Goal: Task Accomplishment & Management: Manage account settings

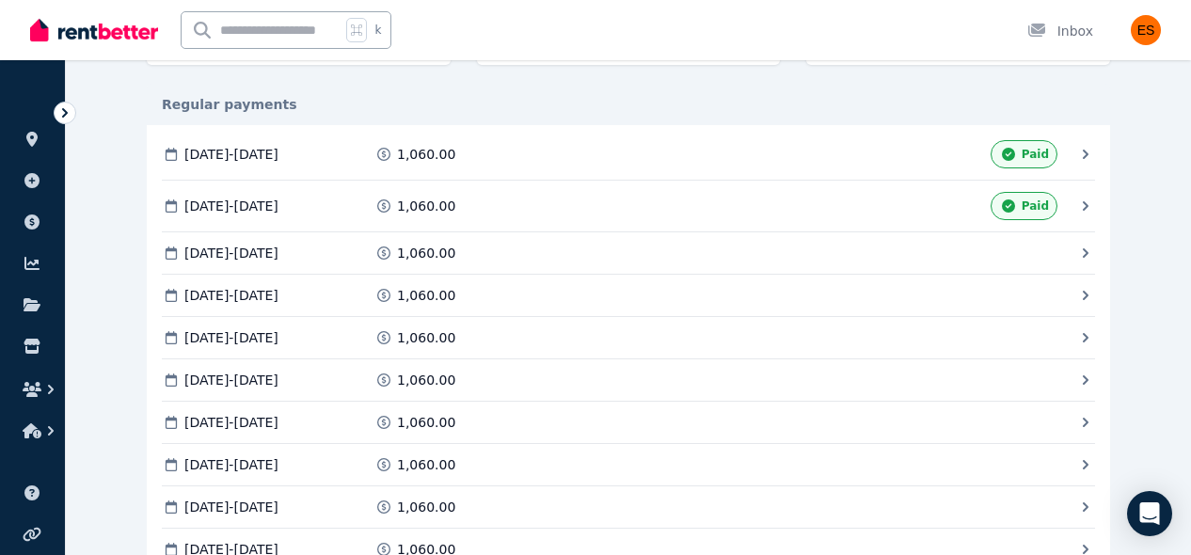
click at [1077, 256] on icon at bounding box center [1085, 253] width 19 height 19
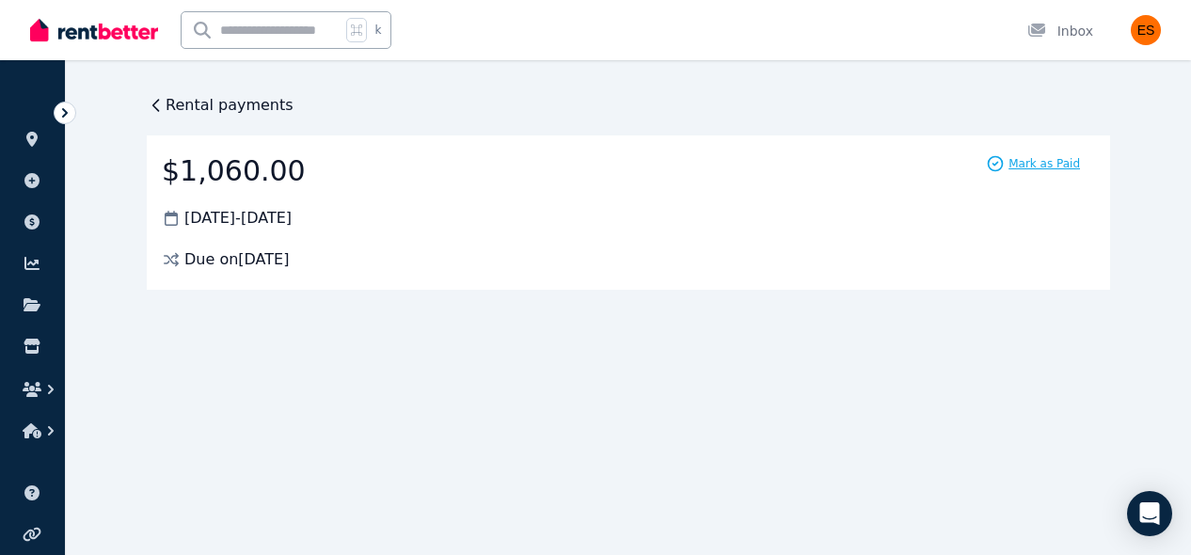
click at [1019, 168] on span "Mark as Paid" at bounding box center [1045, 163] width 72 height 15
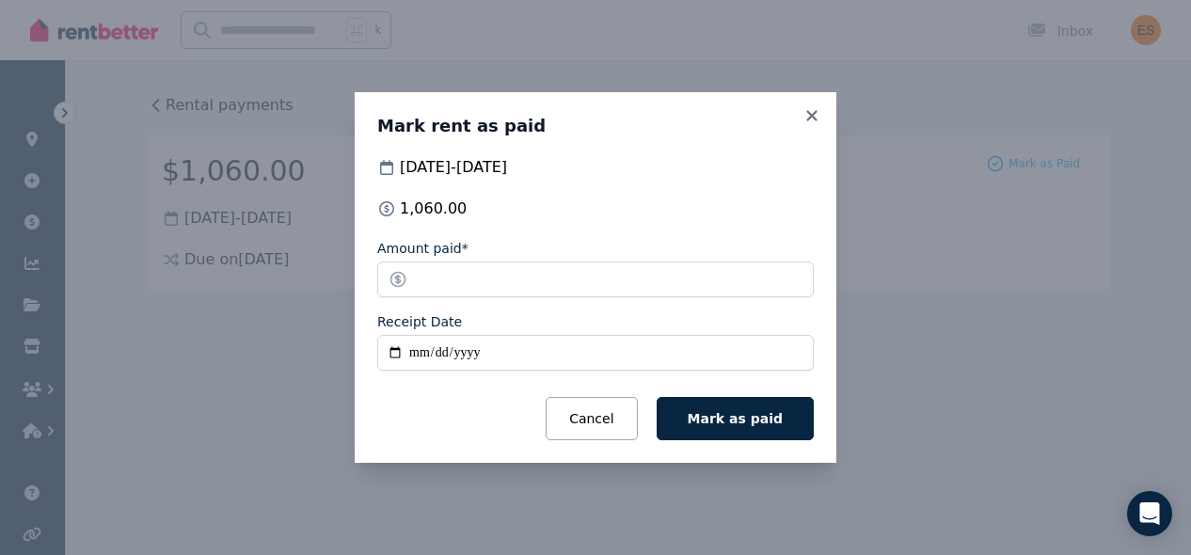
click at [417, 351] on input "Receipt Date" at bounding box center [595, 353] width 437 height 36
type input "**********"
click at [449, 415] on div "Cancel Mark as paid" at bounding box center [595, 418] width 437 height 43
click at [544, 356] on input "**********" at bounding box center [595, 353] width 437 height 36
click at [541, 347] on input "**********" at bounding box center [595, 353] width 437 height 36
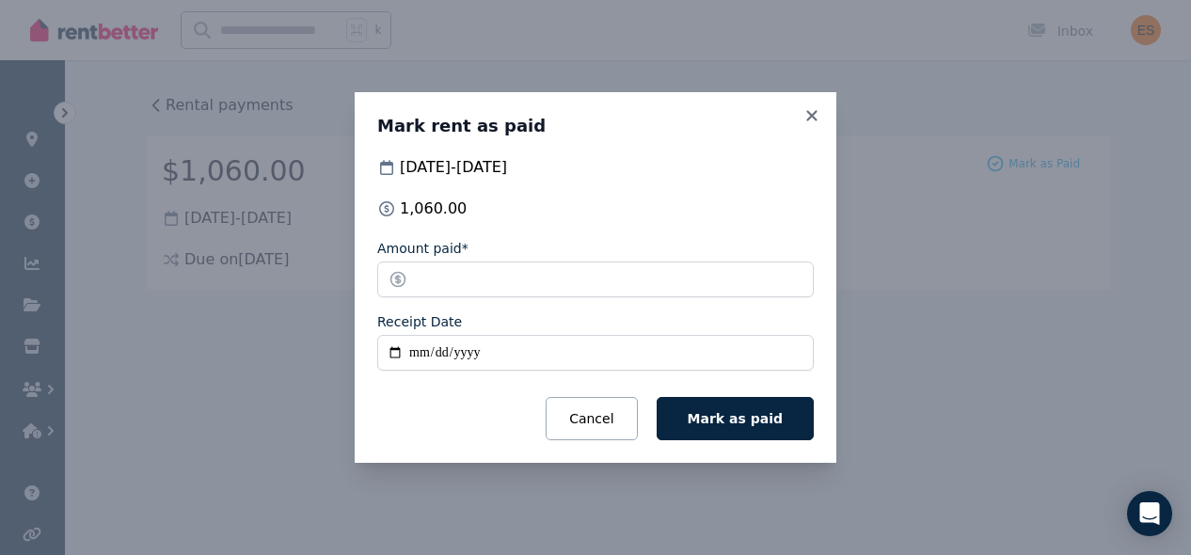
click at [513, 394] on form "**********" at bounding box center [595, 339] width 437 height 201
click at [769, 421] on span "Mark as paid" at bounding box center [735, 418] width 95 height 15
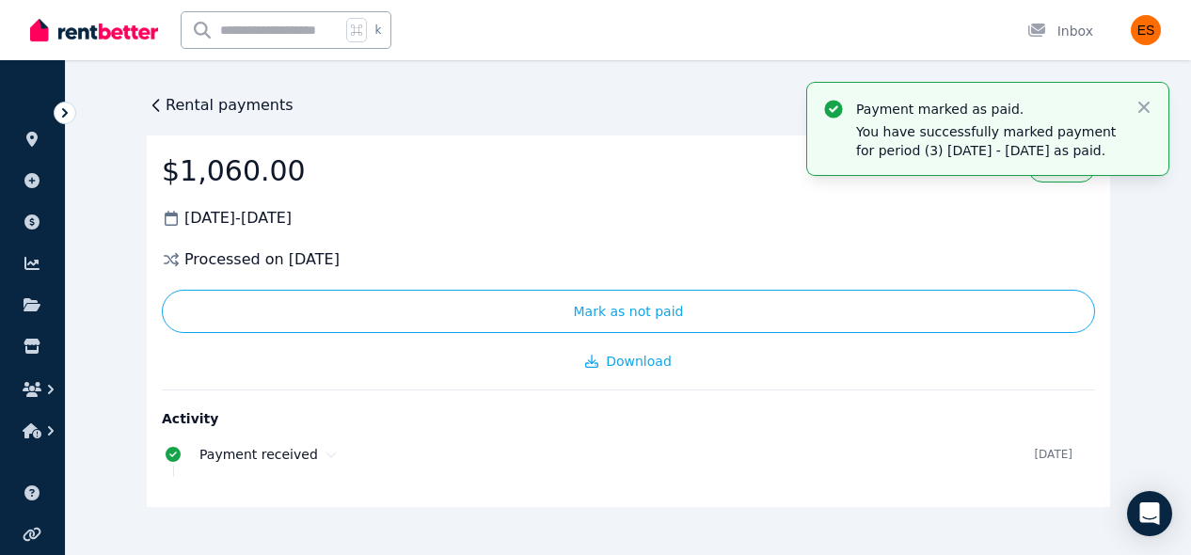
click at [240, 105] on span "Rental payments" at bounding box center [230, 105] width 128 height 23
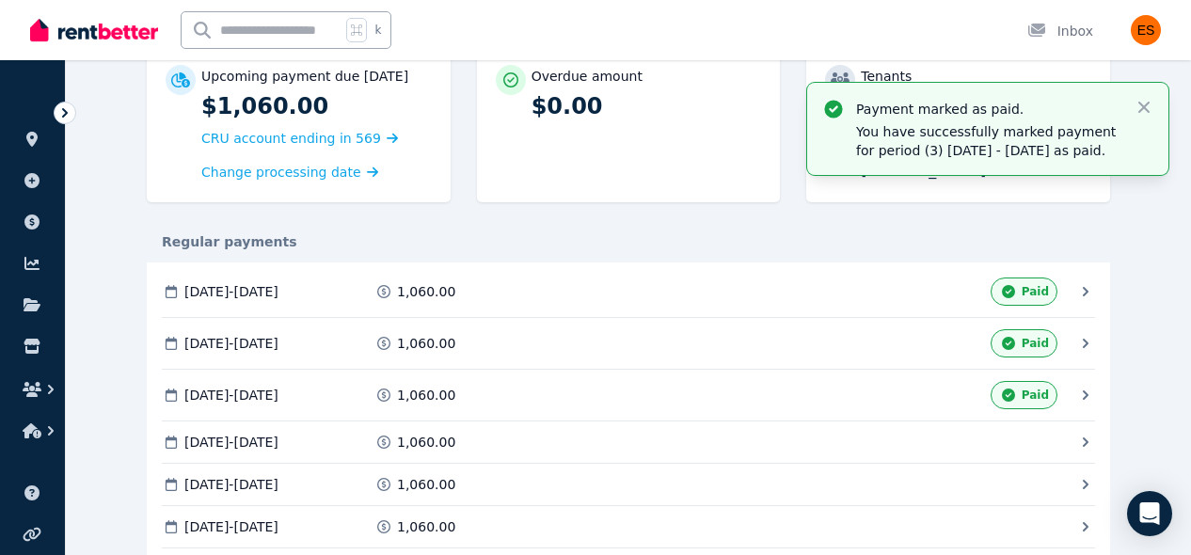
scroll to position [212, 0]
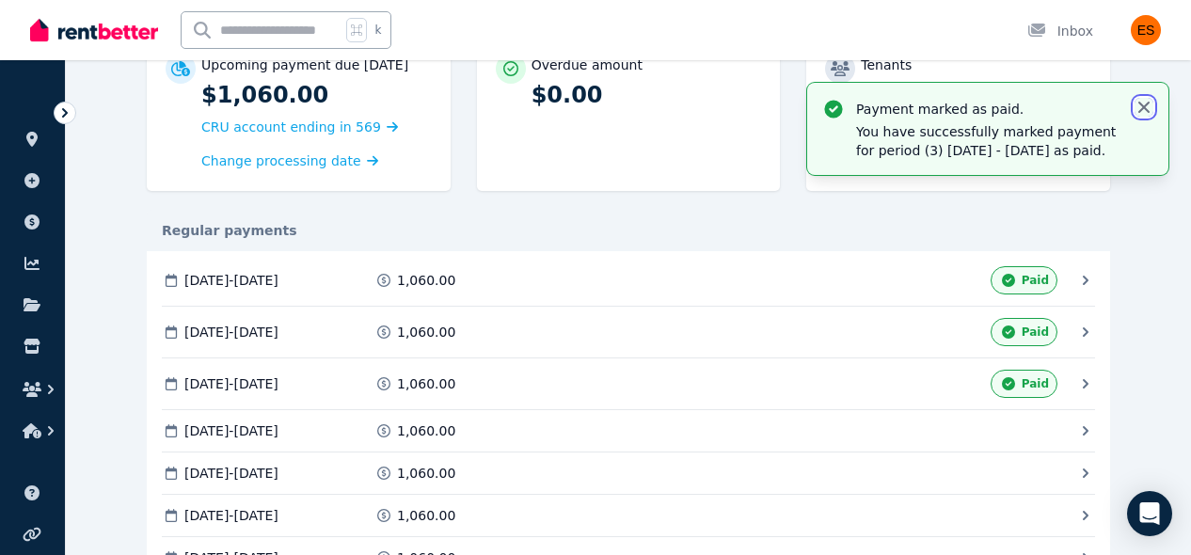
click at [1146, 109] on icon "button" at bounding box center [1143, 107] width 11 height 11
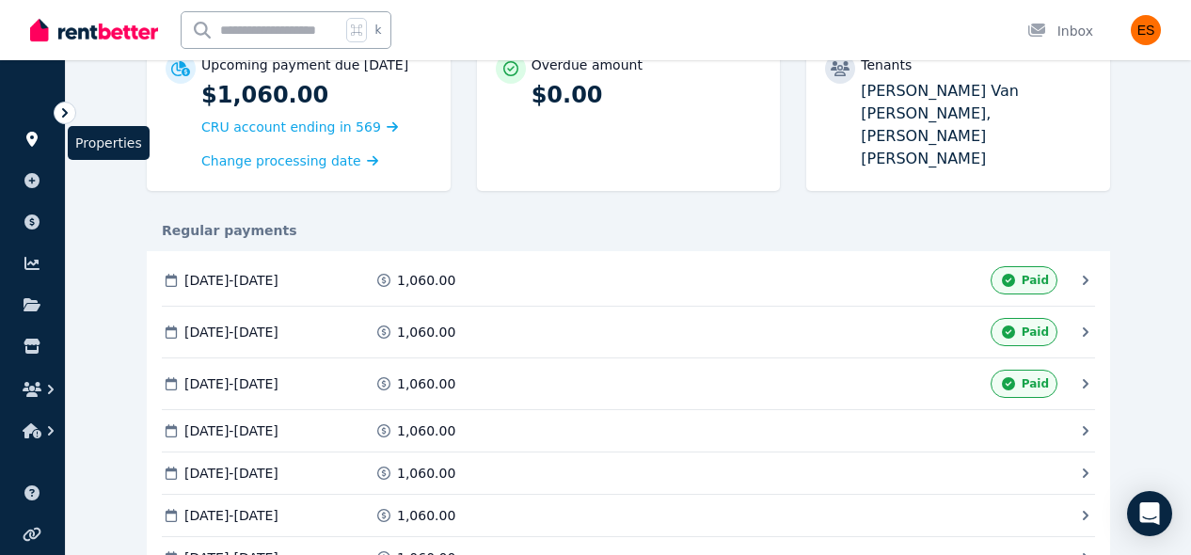
click at [34, 135] on icon at bounding box center [31, 139] width 11 height 15
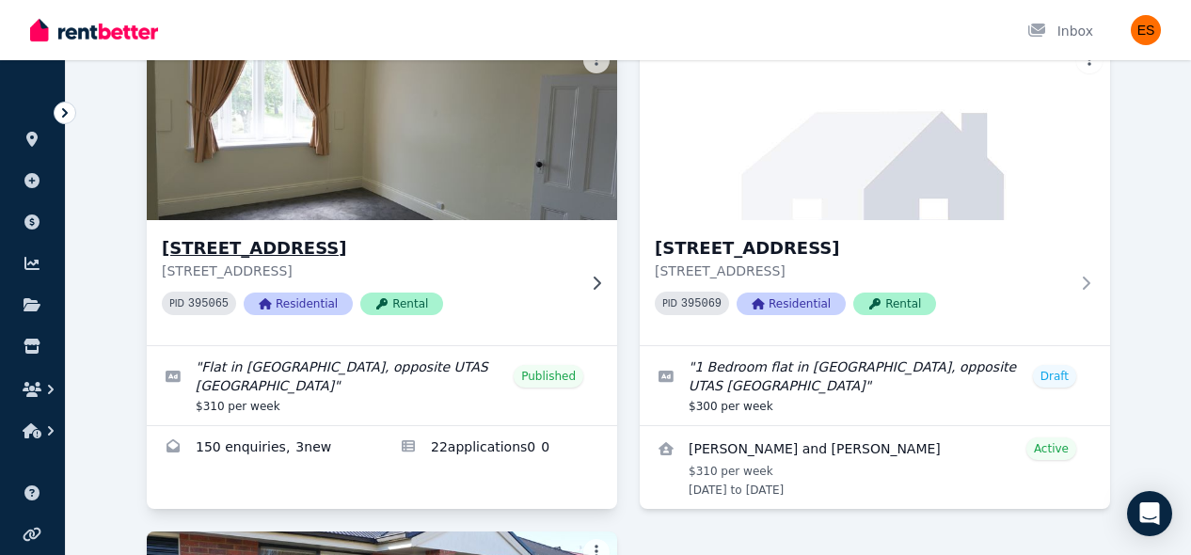
scroll to position [159, 0]
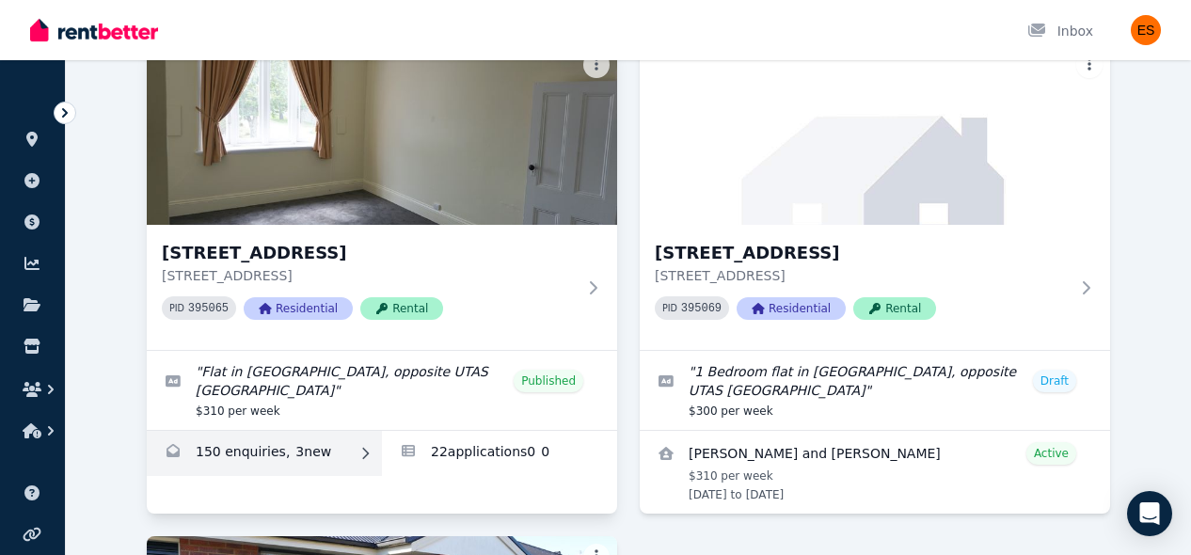
click at [297, 455] on link "Enquiries for Unit 2/55 Invermay Rd, Invermay" at bounding box center [264, 453] width 235 height 45
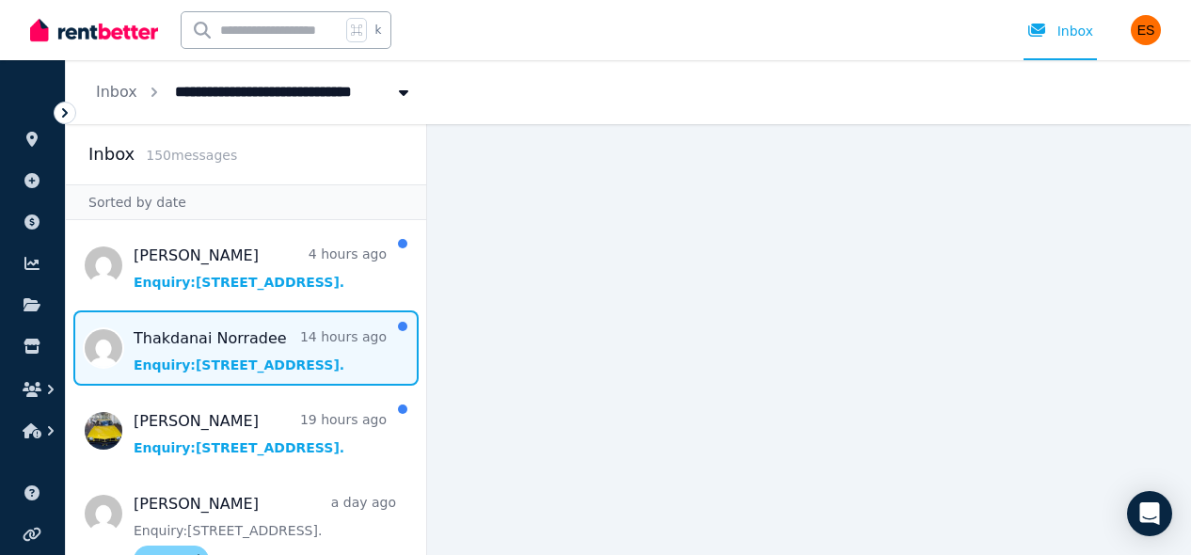
click at [238, 336] on span "Message list" at bounding box center [246, 347] width 360 height 75
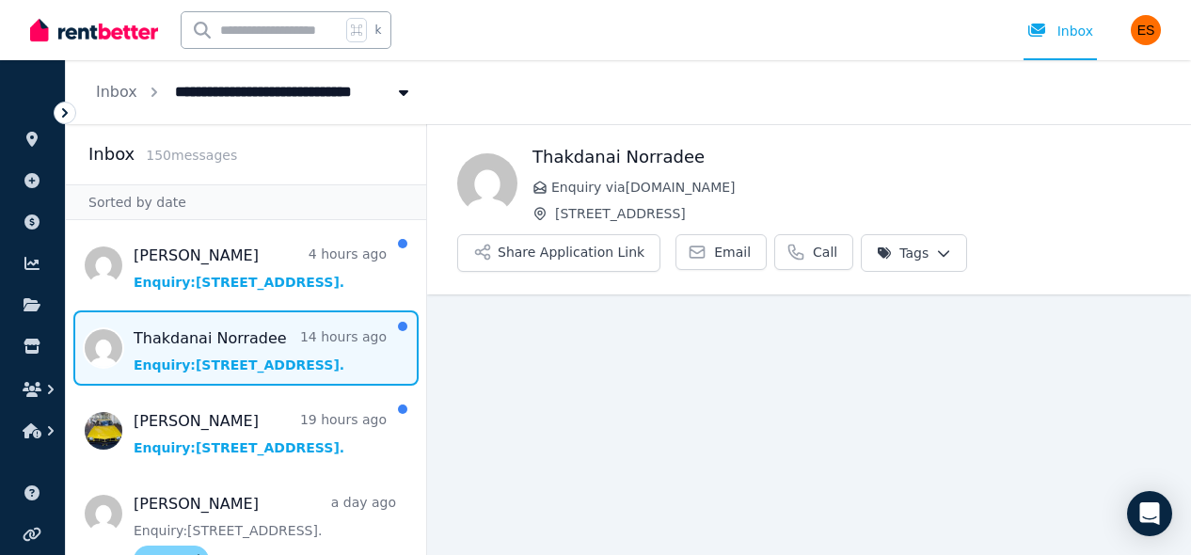
scroll to position [19, 0]
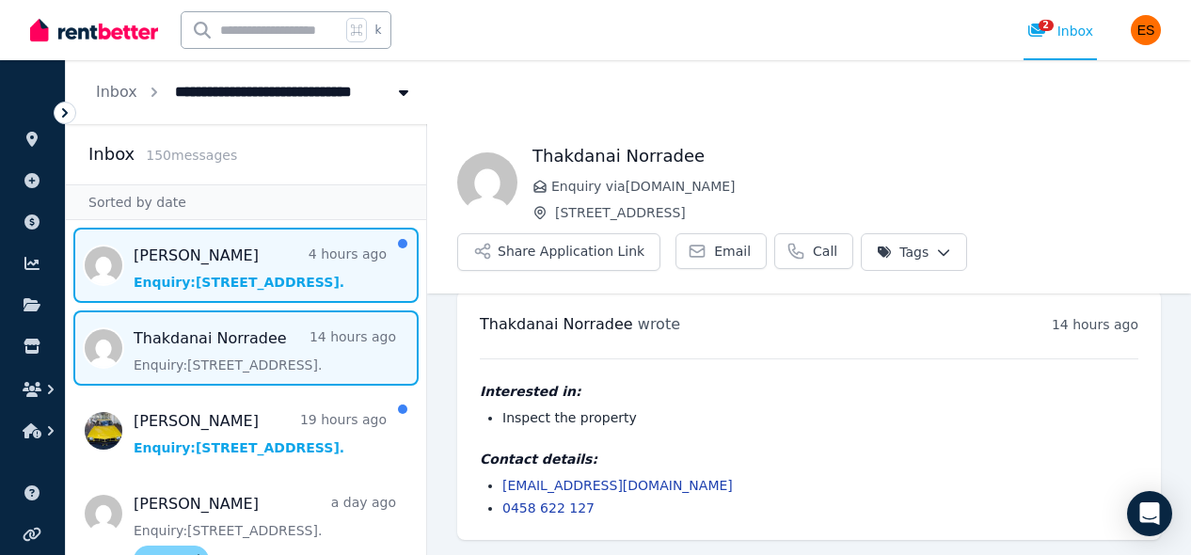
click at [237, 274] on span "Message list" at bounding box center [246, 265] width 360 height 75
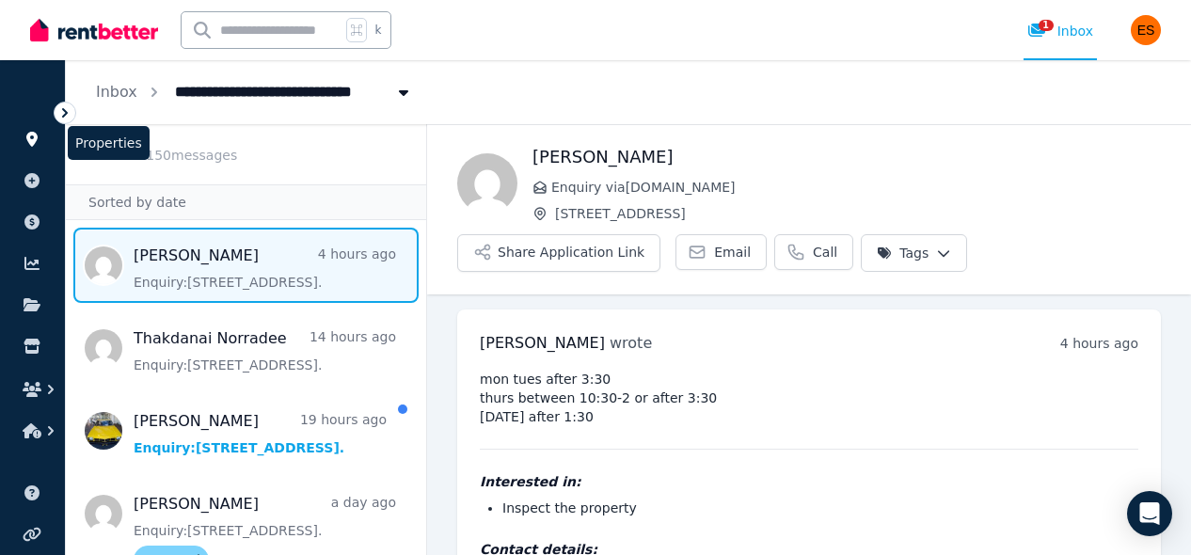
click at [36, 132] on icon at bounding box center [32, 139] width 19 height 15
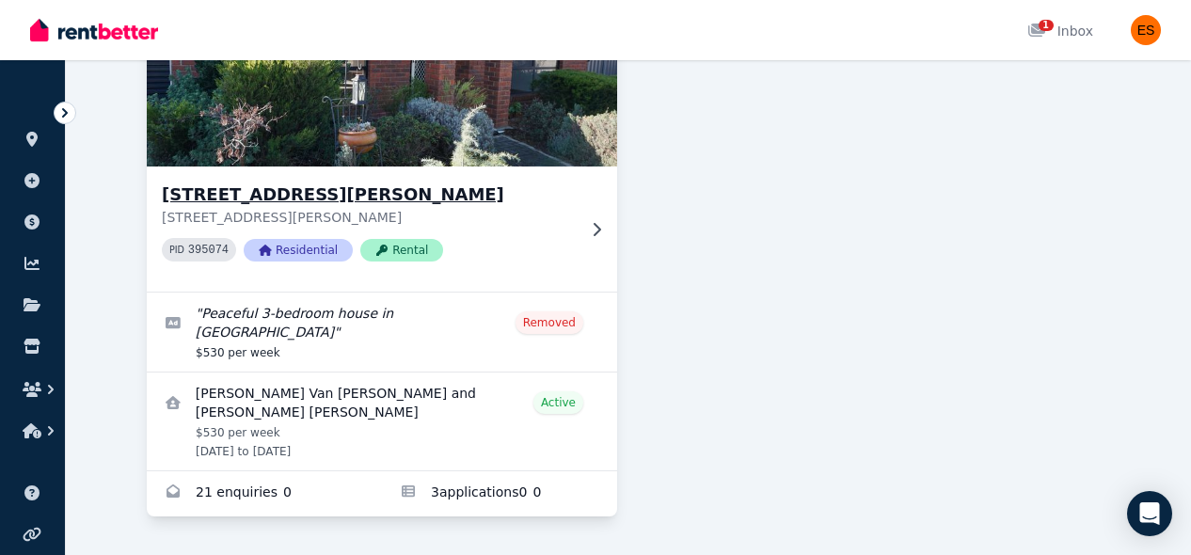
scroll to position [715, 0]
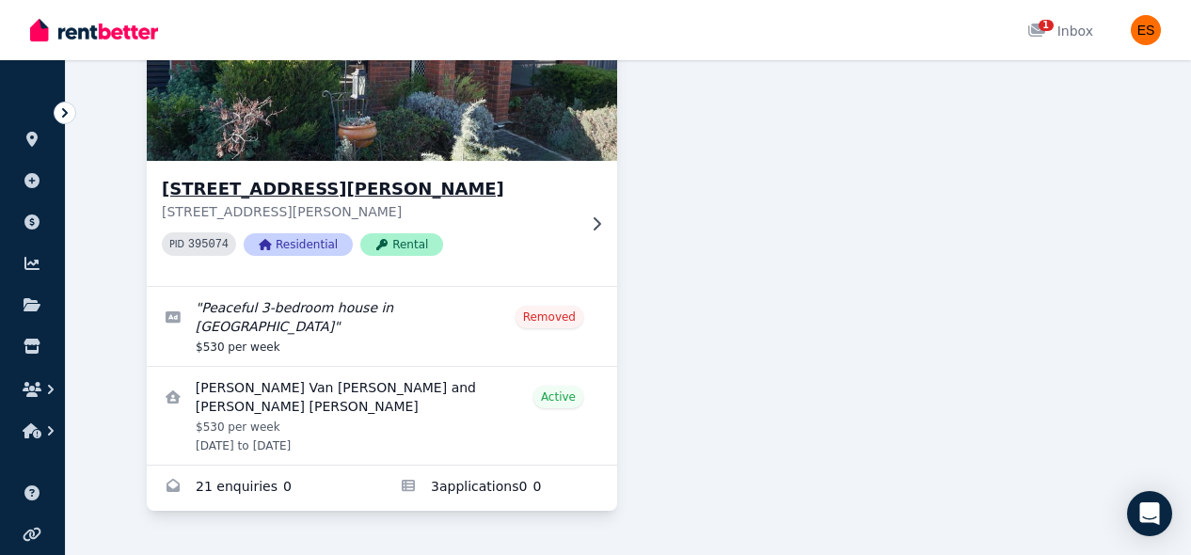
click at [518, 227] on div "[STREET_ADDRESS][PERSON_NAME][PERSON_NAME] PID 395074 Residential Rental" at bounding box center [369, 223] width 414 height 95
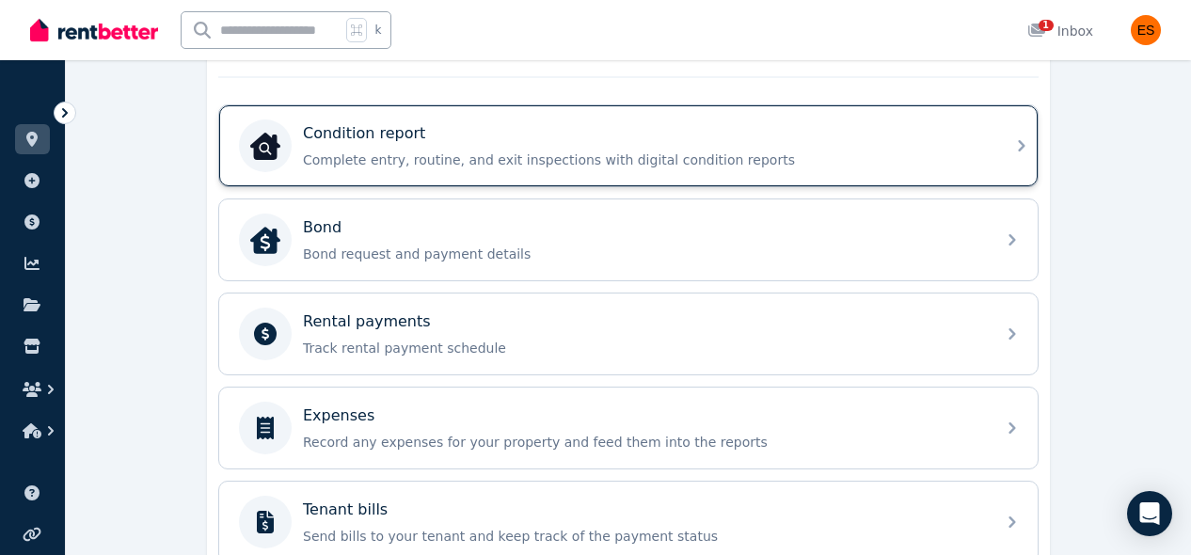
scroll to position [633, 0]
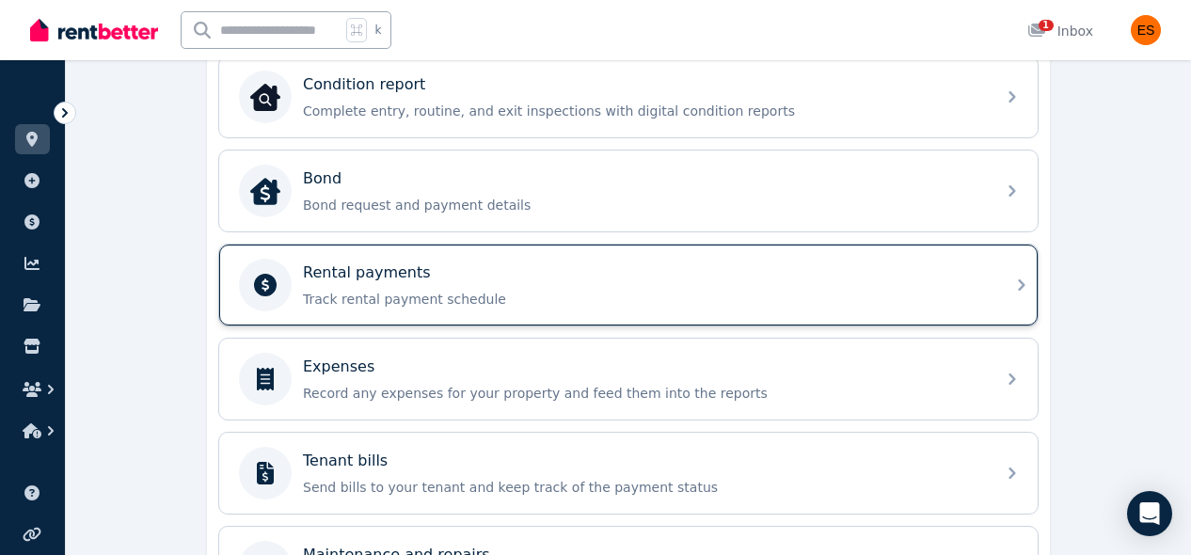
click at [549, 268] on div "Rental payments" at bounding box center [643, 273] width 681 height 23
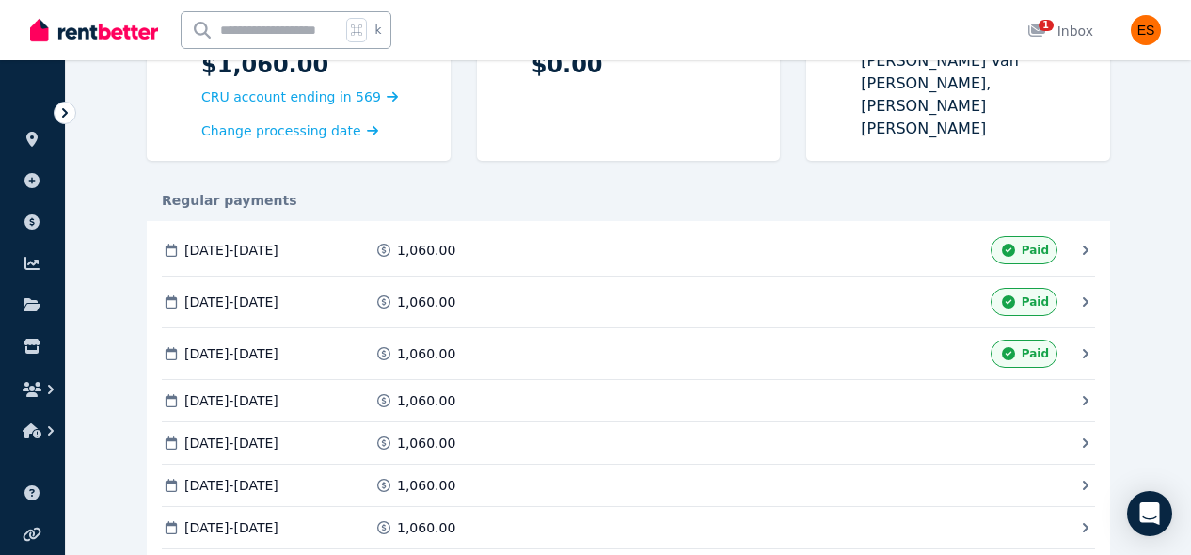
scroll to position [244, 0]
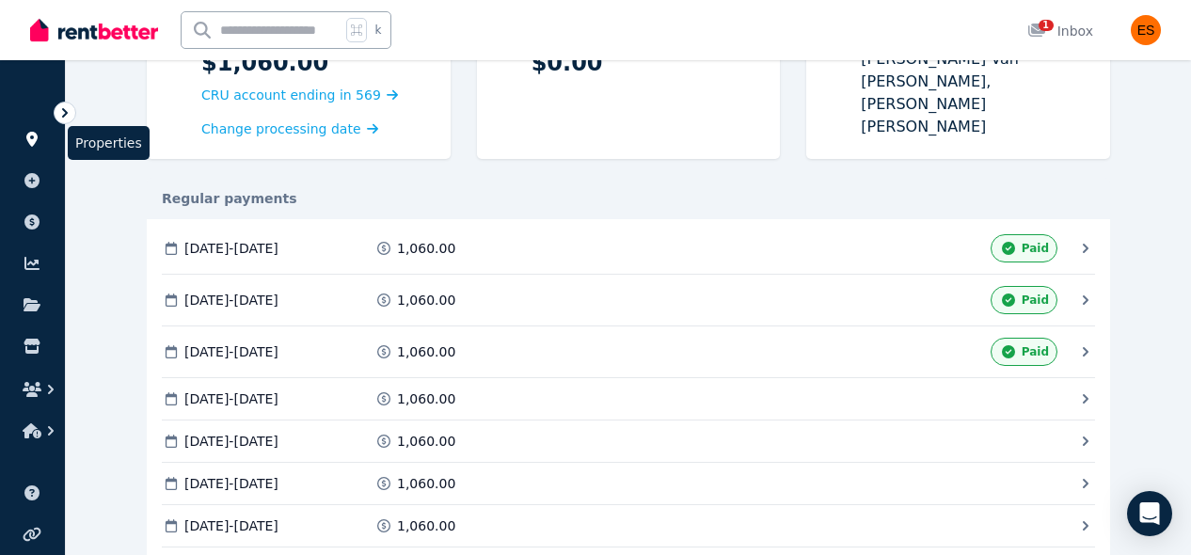
click at [32, 135] on icon at bounding box center [31, 139] width 11 height 15
